Goal: Transaction & Acquisition: Purchase product/service

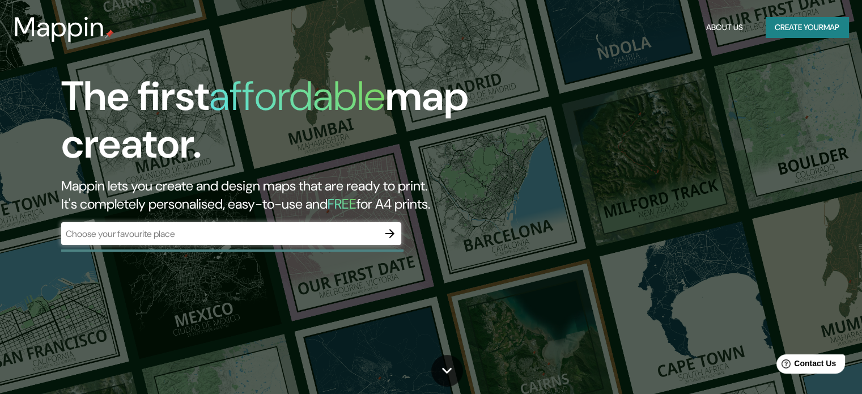
drag, startPoint x: 0, startPoint y: 0, endPoint x: 556, endPoint y: 194, distance: 588.8
click at [556, 194] on div "The first affordable map creator. Mappin lets you create and design maps that a…" at bounding box center [431, 197] width 862 height 394
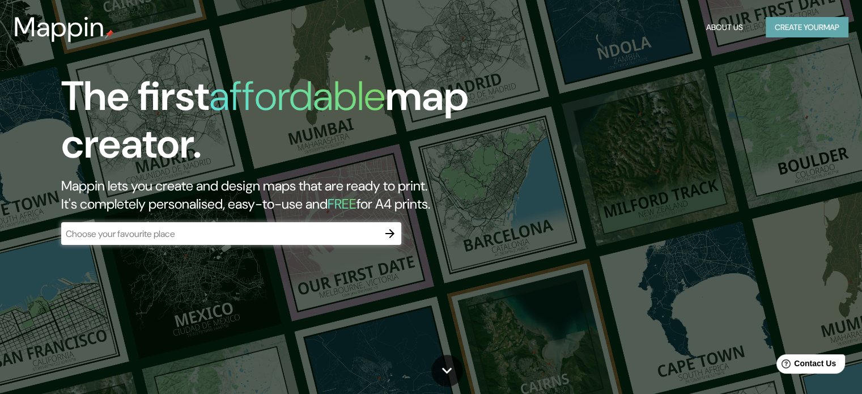
click at [812, 31] on button "Create your map" at bounding box center [807, 27] width 83 height 21
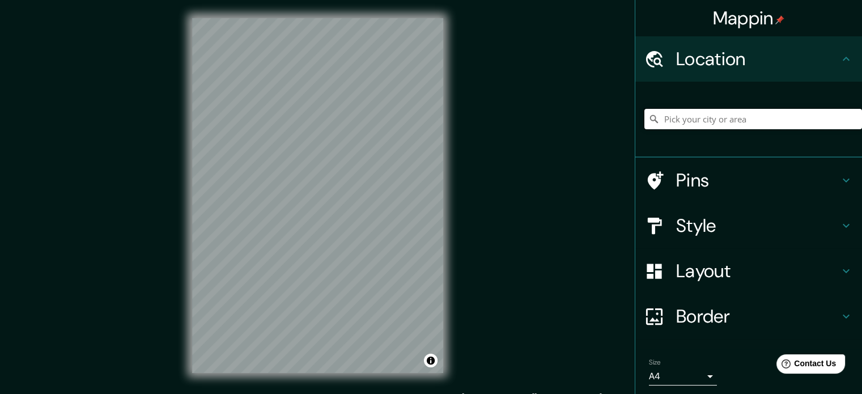
click at [703, 121] on input "Pick your city or area" at bounding box center [753, 119] width 218 height 20
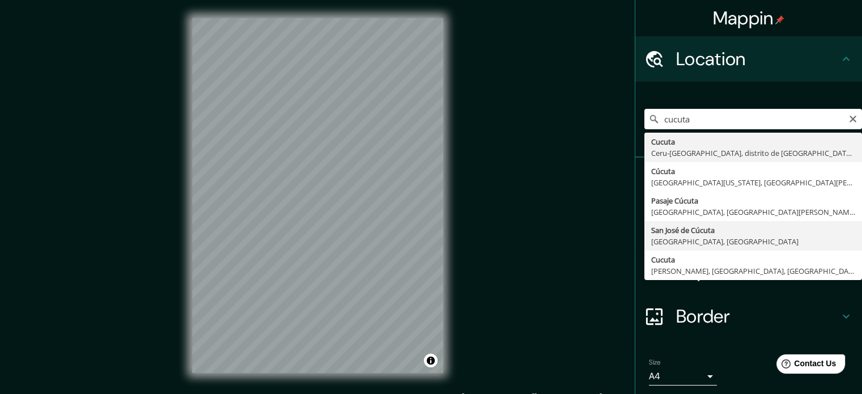
type input "San [PERSON_NAME], [GEOGRAPHIC_DATA], [GEOGRAPHIC_DATA]"
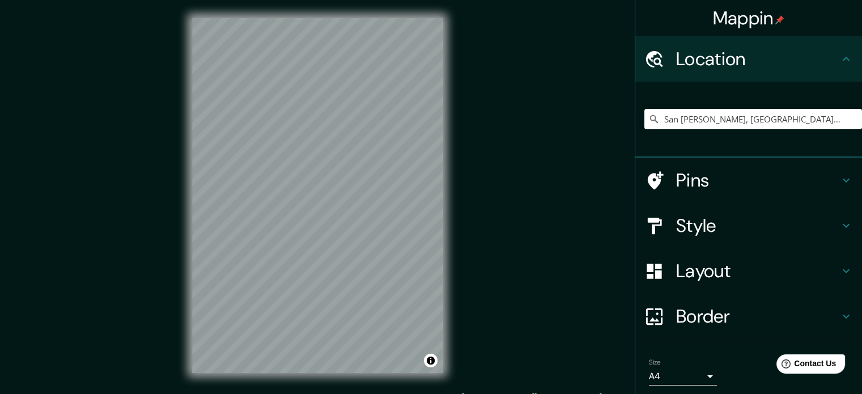
click at [466, 151] on div "Mappin Location [GEOGRAPHIC_DATA][PERSON_NAME], [GEOGRAPHIC_DATA], [GEOGRAPHIC_…" at bounding box center [431, 204] width 862 height 409
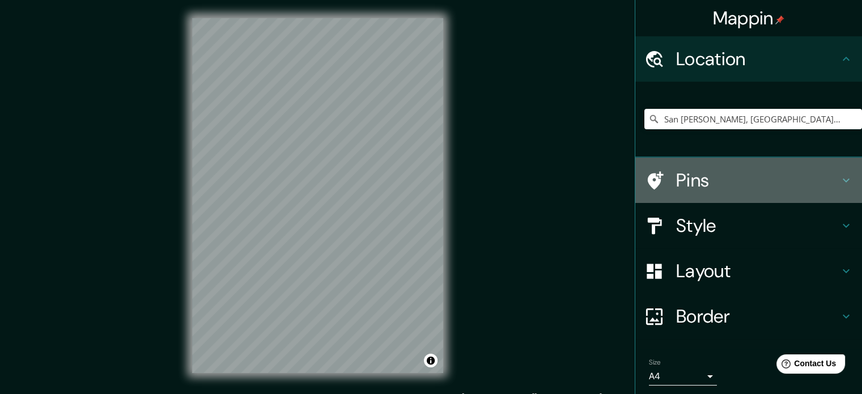
click at [676, 182] on h4 "Pins" at bounding box center [757, 180] width 163 height 23
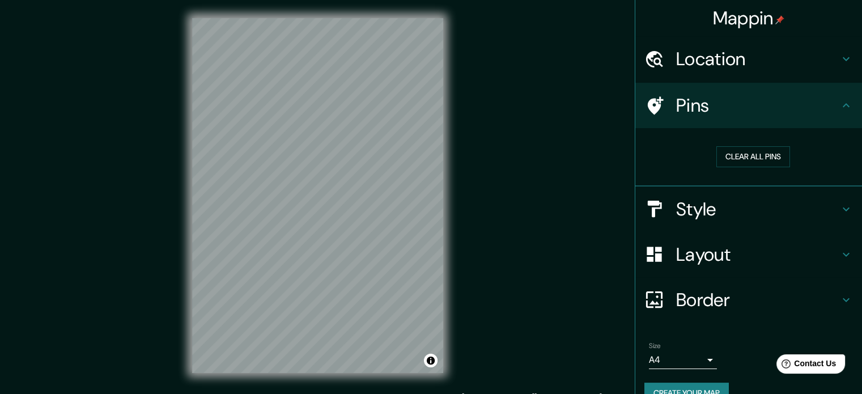
click at [701, 211] on h4 "Style" at bounding box center [757, 209] width 163 height 23
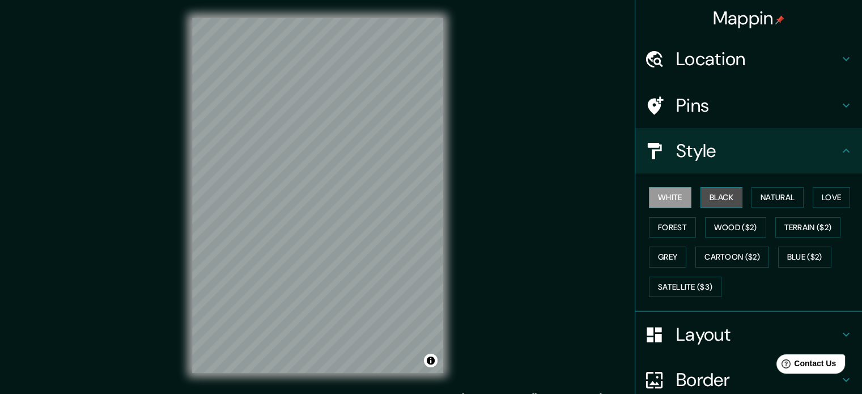
click at [711, 188] on button "Black" at bounding box center [721, 197] width 43 height 21
click at [666, 194] on button "White" at bounding box center [670, 197] width 43 height 21
click at [765, 198] on button "Natural" at bounding box center [777, 197] width 52 height 21
click at [709, 197] on button "Black" at bounding box center [721, 197] width 43 height 21
click at [649, 226] on button "Forest" at bounding box center [672, 227] width 47 height 21
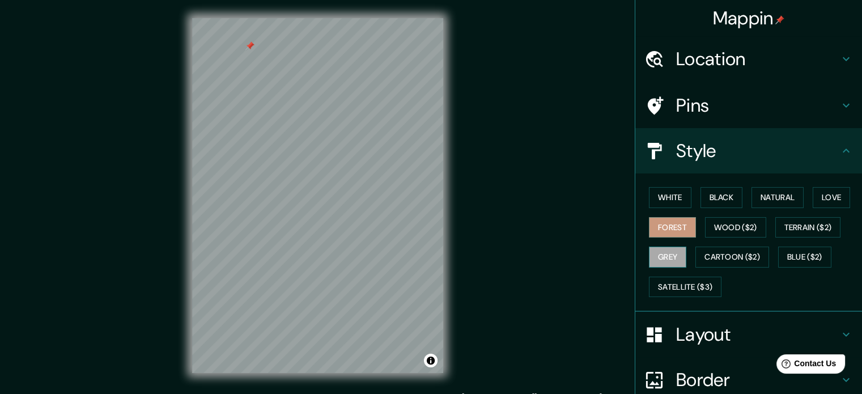
click at [655, 254] on button "Grey" at bounding box center [667, 257] width 37 height 21
click at [834, 196] on button "Love" at bounding box center [831, 197] width 37 height 21
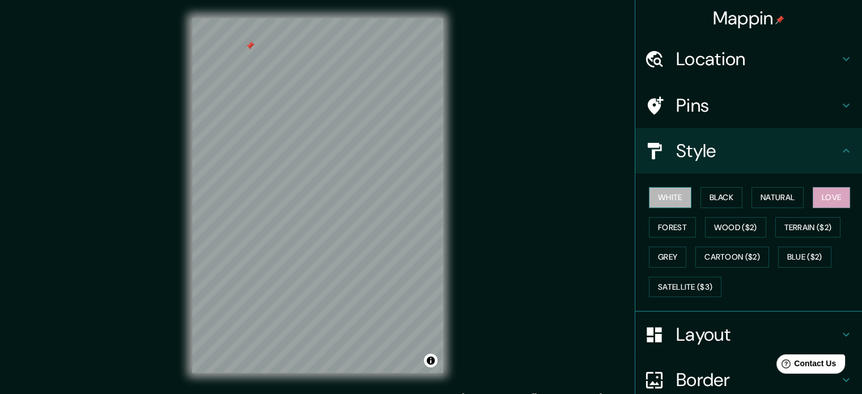
click at [664, 190] on button "White" at bounding box center [670, 197] width 43 height 21
click at [715, 194] on button "Black" at bounding box center [721, 197] width 43 height 21
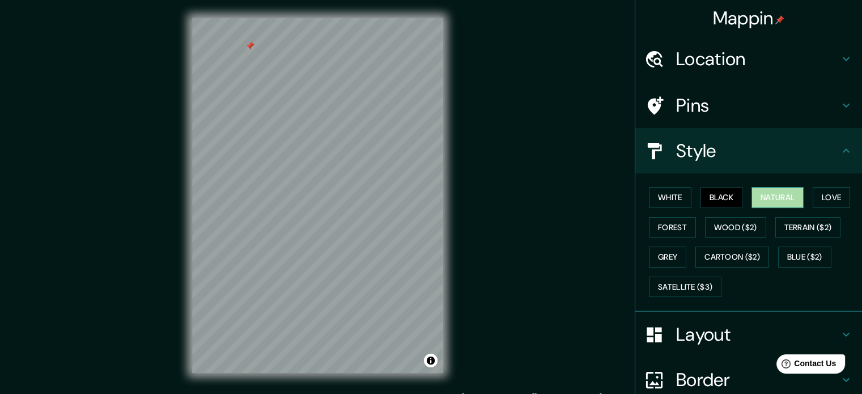
click at [772, 194] on button "Natural" at bounding box center [777, 197] width 52 height 21
click at [712, 192] on button "Black" at bounding box center [721, 197] width 43 height 21
